Goal: Navigation & Orientation: Understand site structure

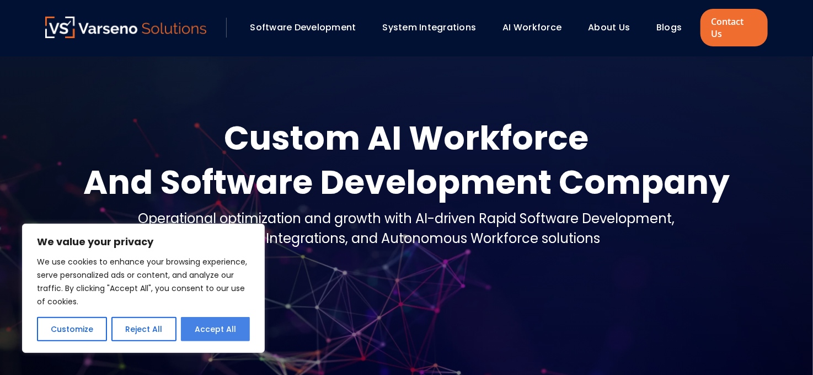
click at [207, 329] on button "Accept All" at bounding box center [215, 329] width 69 height 24
checkbox input "true"
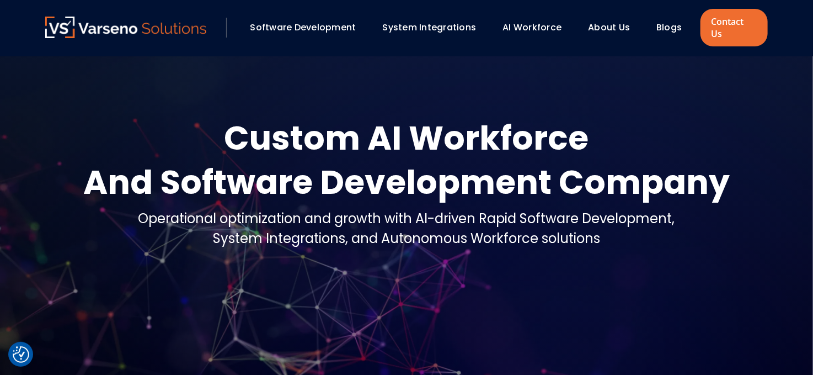
click at [533, 21] on link "AI Workforce" at bounding box center [532, 27] width 59 height 13
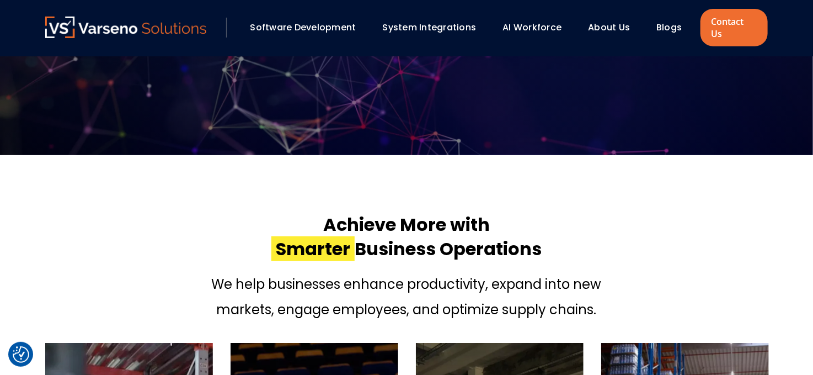
scroll to position [386, 0]
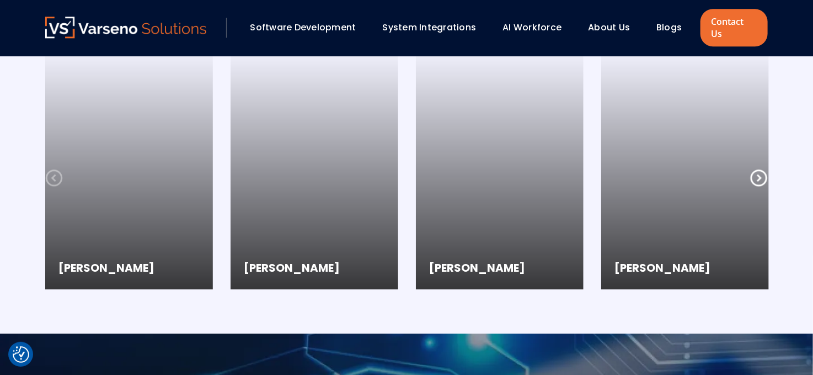
scroll to position [1673, 0]
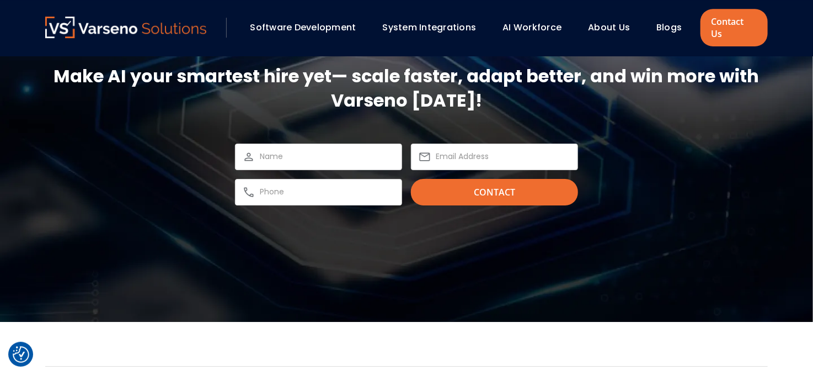
click at [428, 21] on link "System Integrations" at bounding box center [430, 27] width 94 height 13
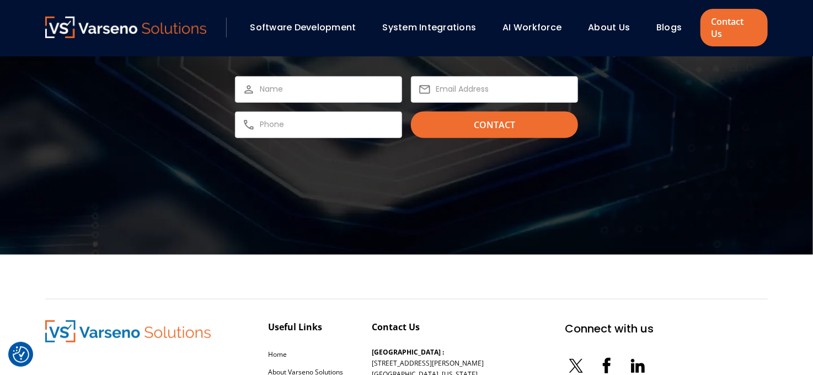
scroll to position [2276, 0]
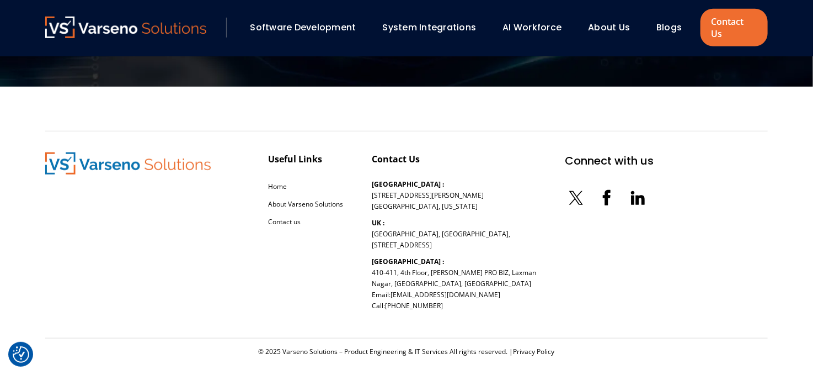
click at [310, 21] on link "Software Development" at bounding box center [303, 27] width 106 height 13
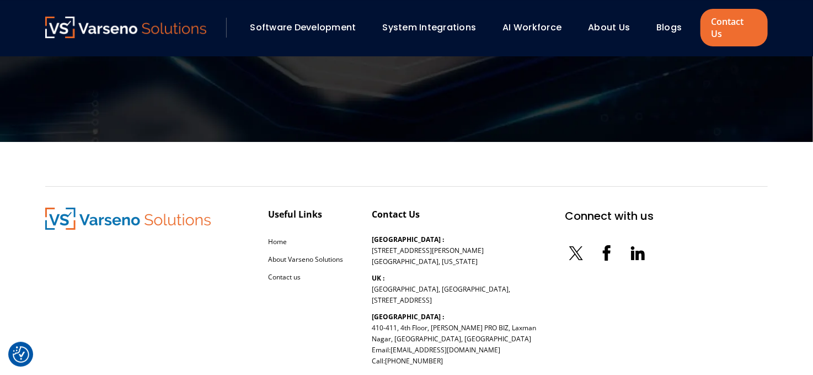
scroll to position [1826, 0]
